Goal: Check status: Check status

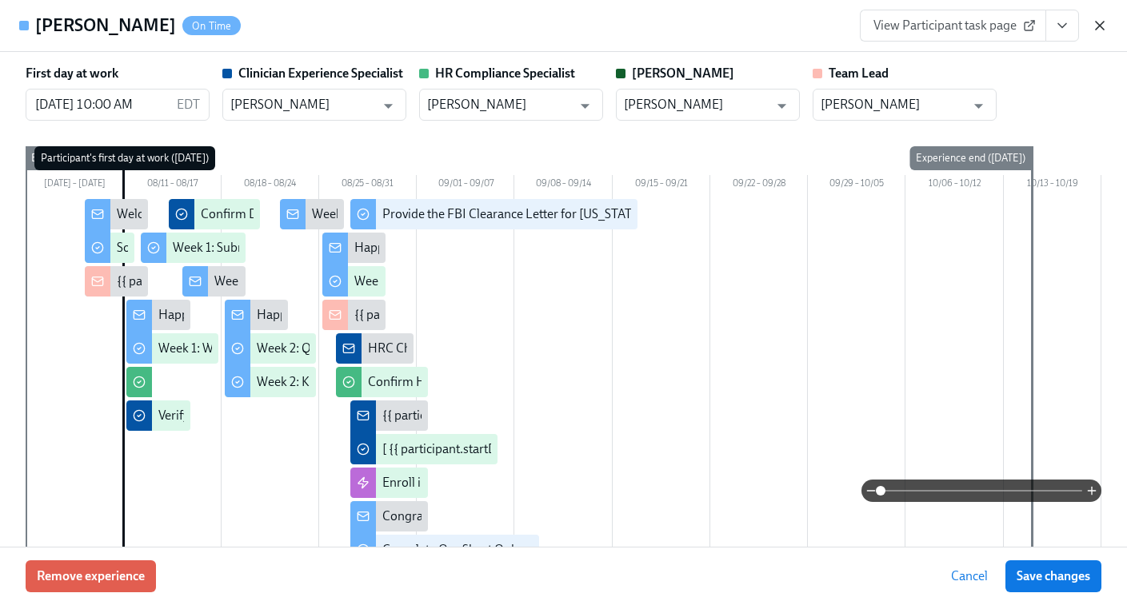
scroll to position [0, 4470]
click at [1097, 30] on icon "button" at bounding box center [1099, 26] width 16 height 16
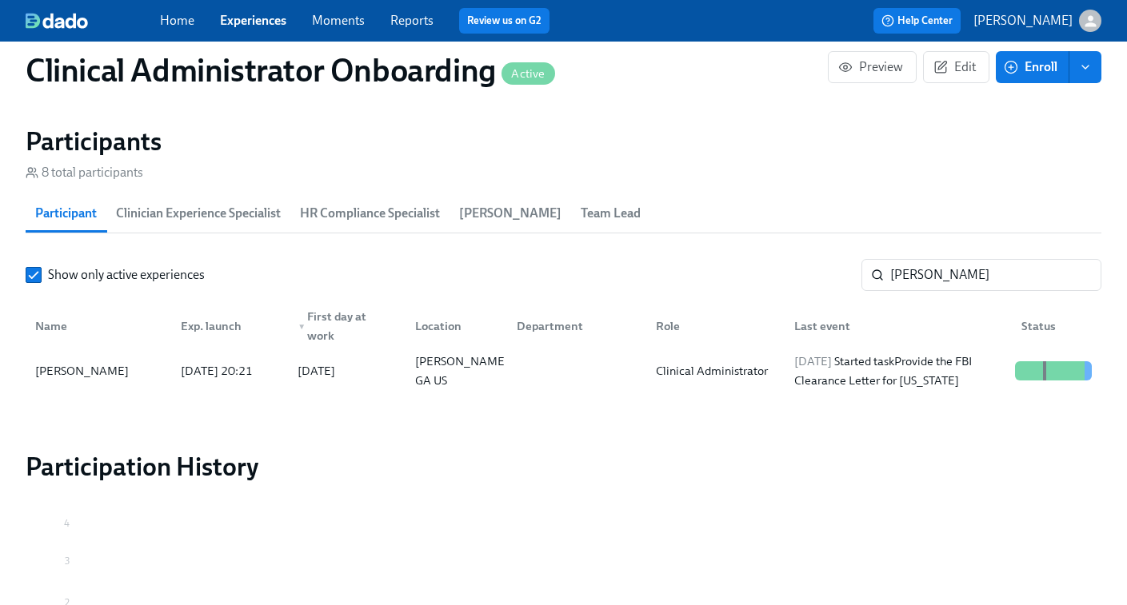
click at [255, 14] on link "Experiences" at bounding box center [253, 20] width 66 height 15
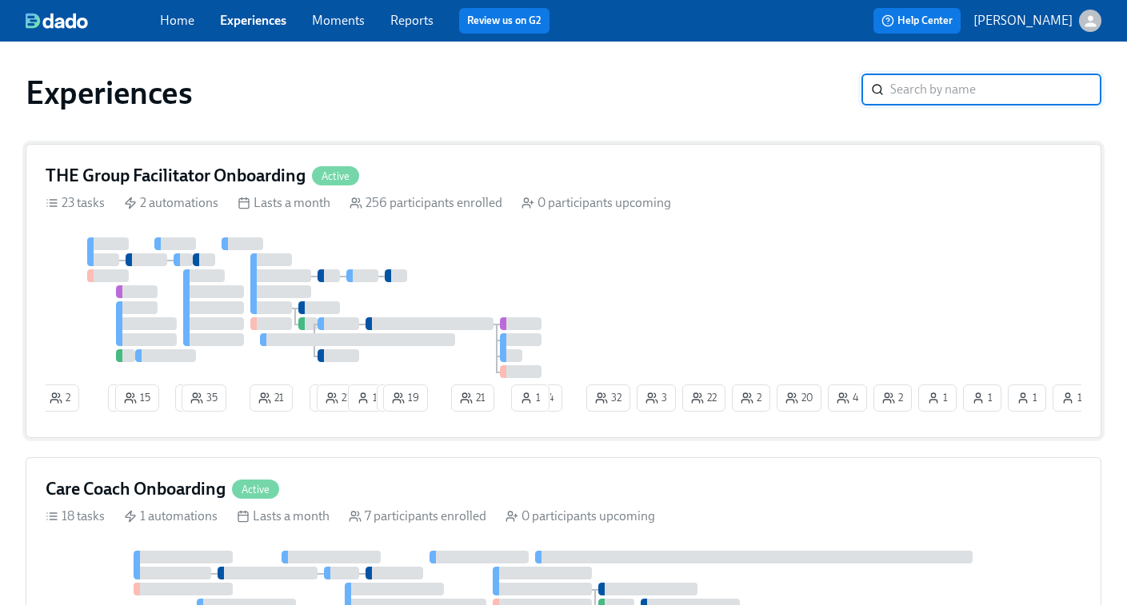
click at [524, 278] on div at bounding box center [314, 307] width 537 height 141
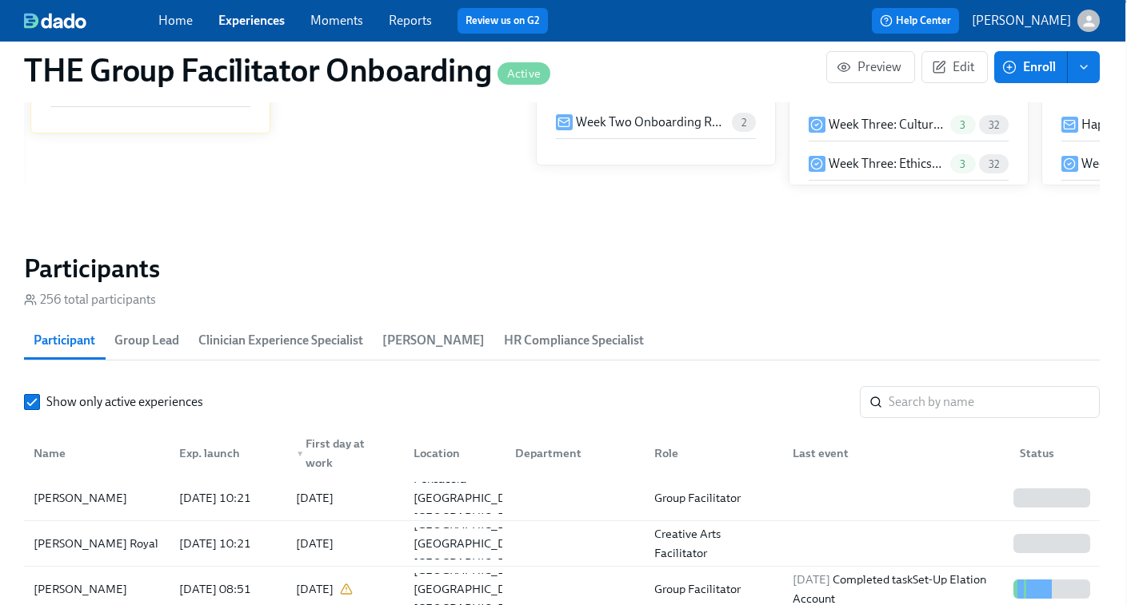
scroll to position [1521, 2]
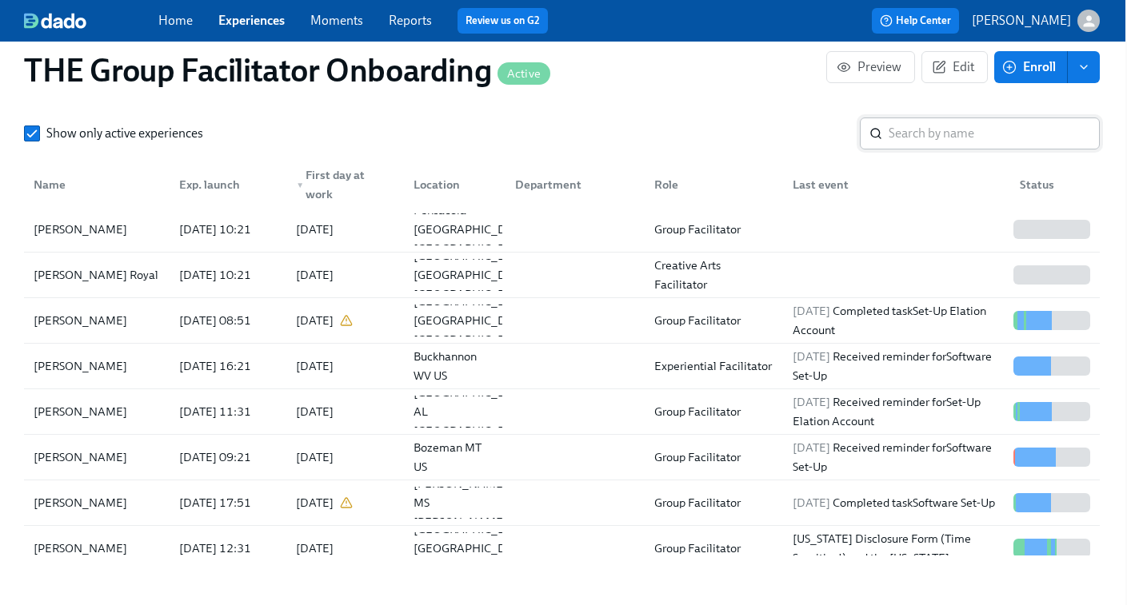
click at [880, 137] on icon at bounding box center [875, 133] width 13 height 13
click at [915, 130] on input "search" at bounding box center [993, 134] width 211 height 32
paste input "[PERSON_NAME]"
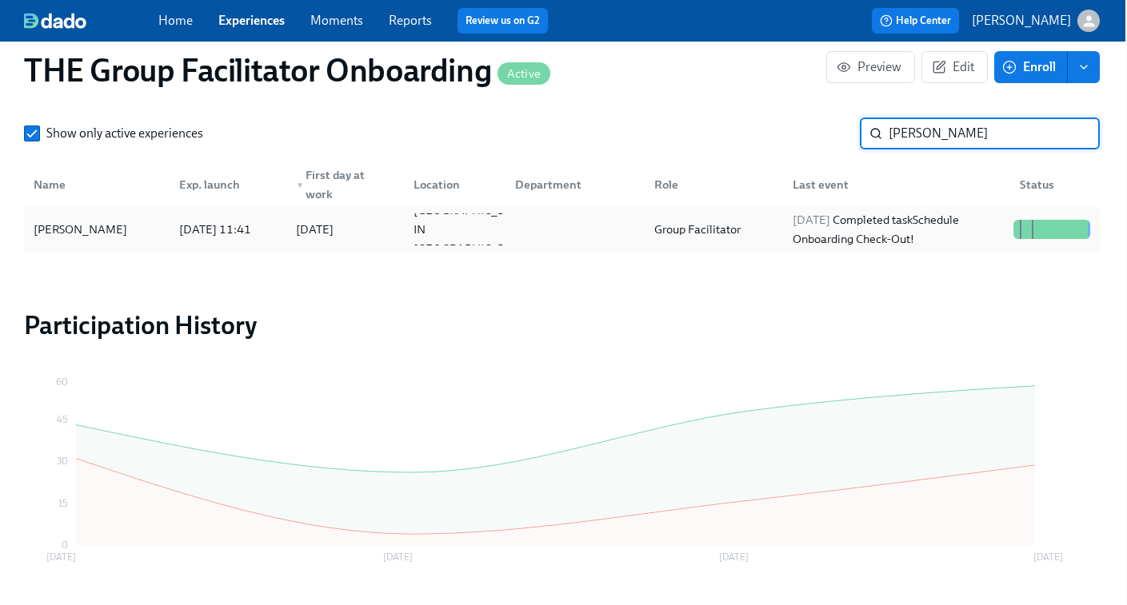
type input "[PERSON_NAME]"
click at [913, 233] on div "2025/08/26 Completed task Schedule Onboarding Check-Out!" at bounding box center [896, 229] width 221 height 38
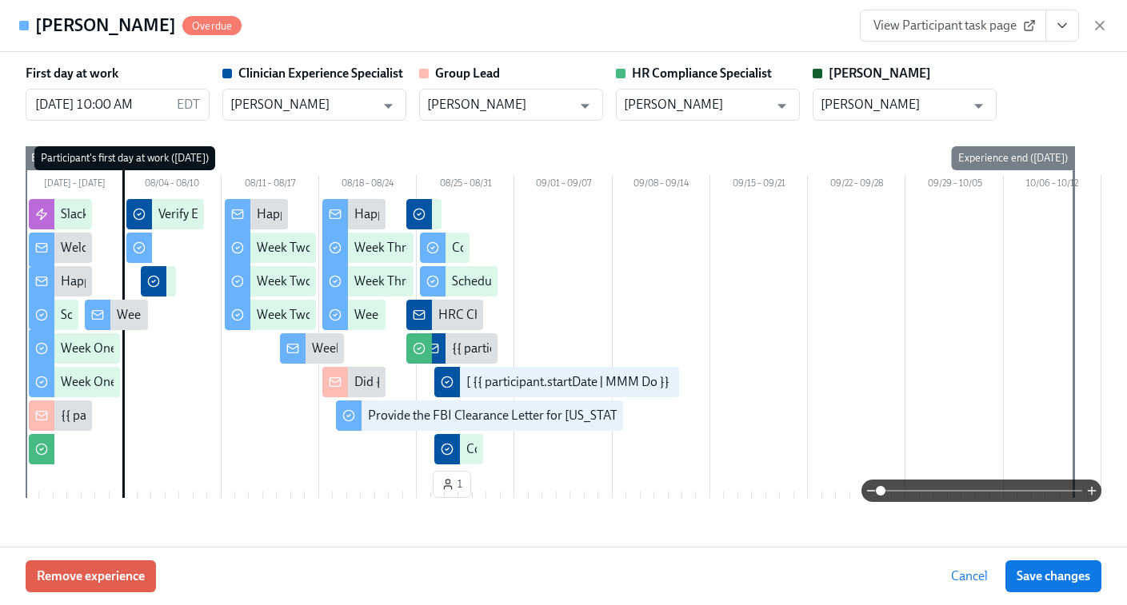
click at [1062, 30] on icon "View task page" at bounding box center [1062, 26] width 16 height 16
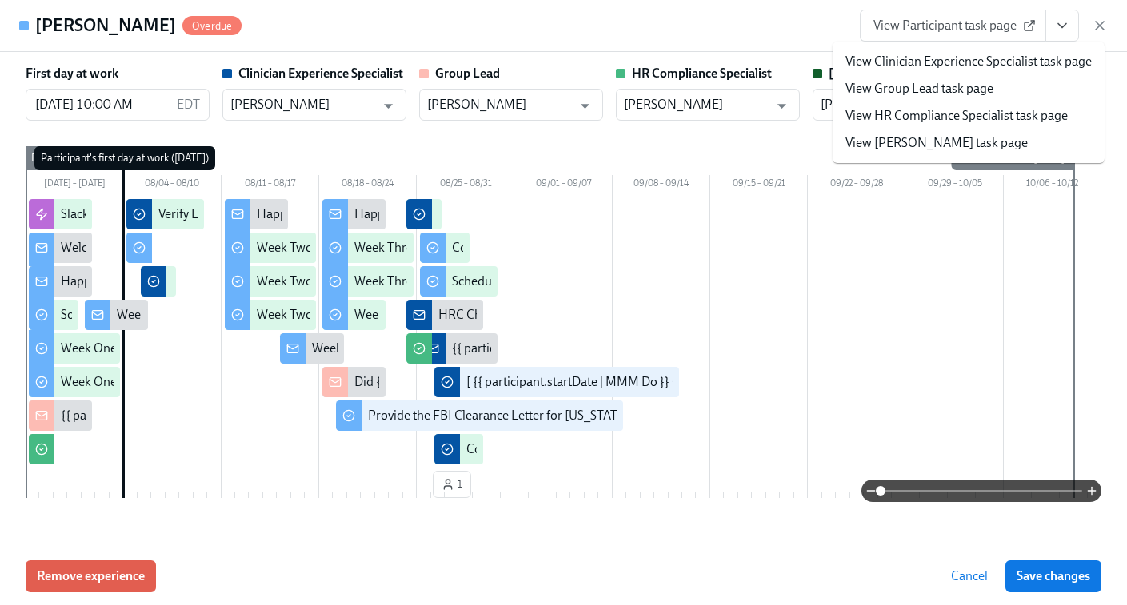
click at [989, 54] on link "View Clinician Experience Specialist task page" at bounding box center [968, 62] width 246 height 18
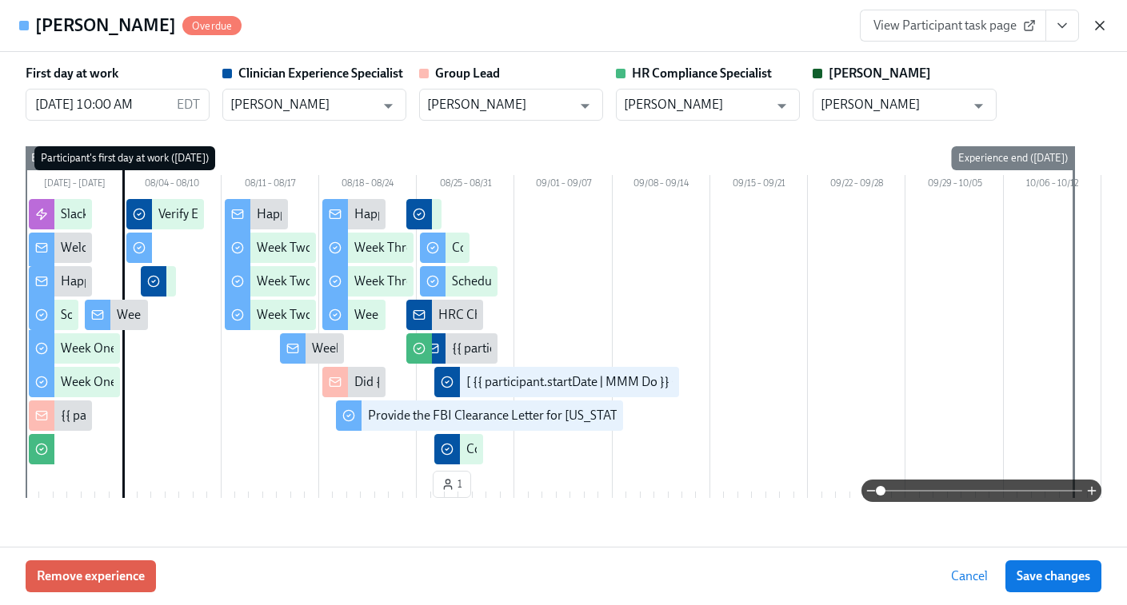
click at [1102, 25] on icon "button" at bounding box center [1099, 26] width 16 height 16
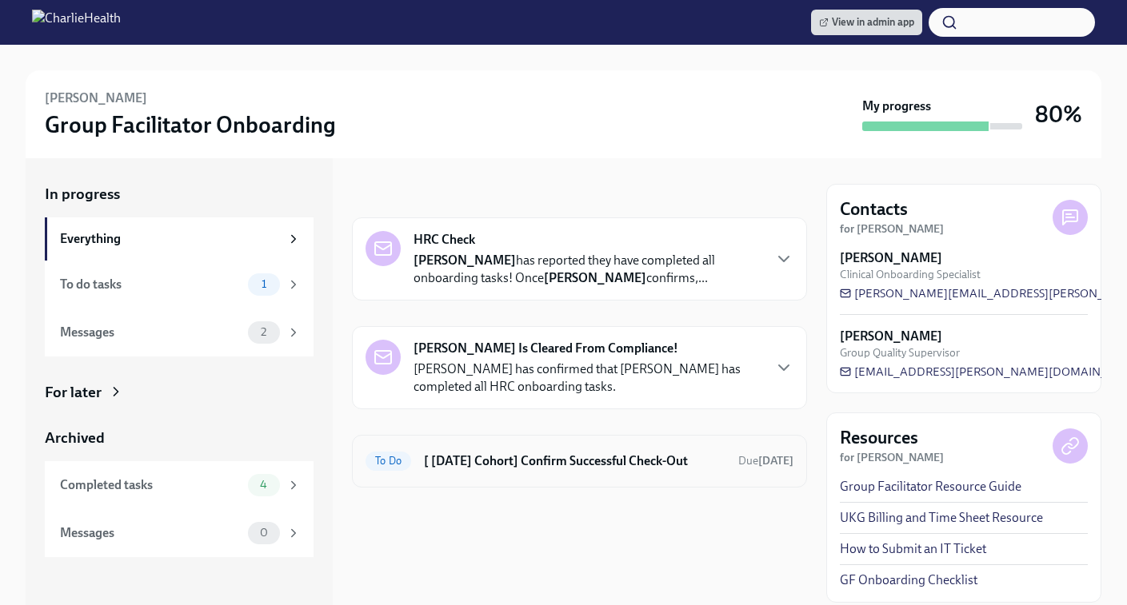
click at [600, 463] on h6 "[ [DATE] Cohort] Confirm Successful Check-Out" at bounding box center [574, 462] width 301 height 18
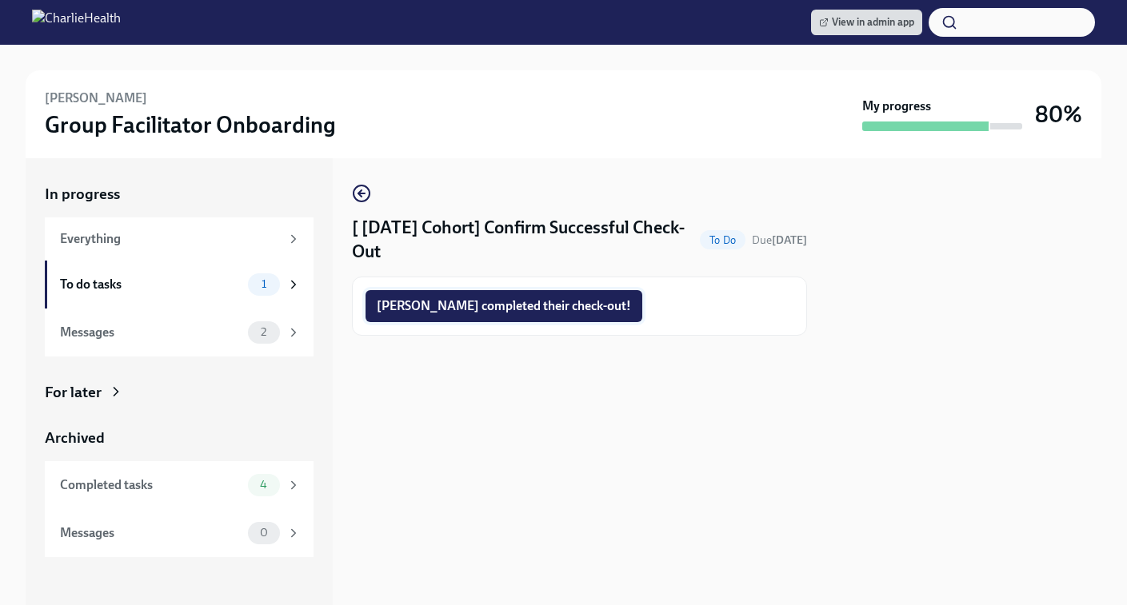
click at [474, 303] on span "[PERSON_NAME] completed their check-out!" at bounding box center [504, 306] width 254 height 16
